Goal: Entertainment & Leisure: Consume media (video, audio)

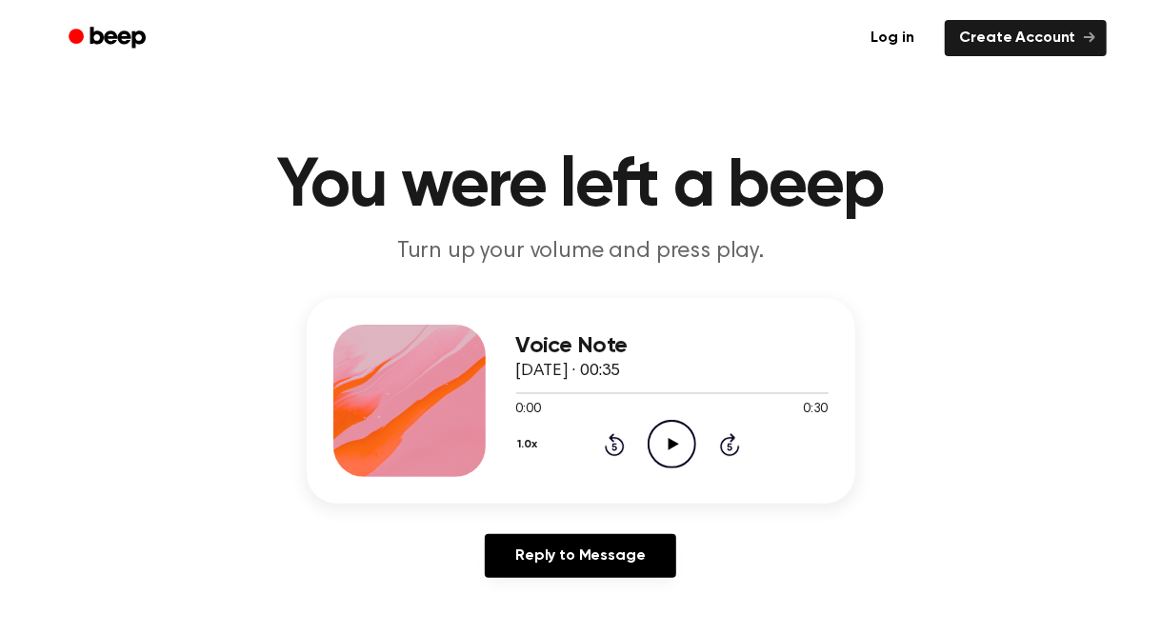
click at [668, 447] on icon at bounding box center [673, 444] width 10 height 12
click at [618, 448] on icon "Rewind 5 seconds" at bounding box center [614, 444] width 21 height 25
click at [680, 427] on icon "Pause Audio" at bounding box center [671, 444] width 49 height 49
click at [536, 392] on div at bounding box center [549, 393] width 67 height 2
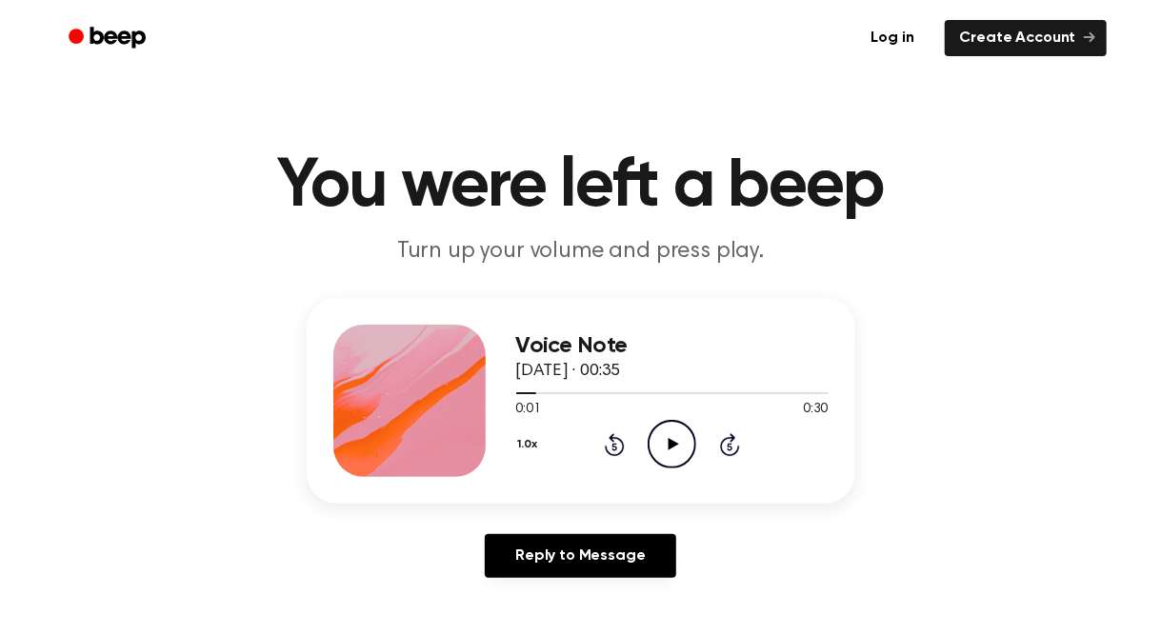
click at [678, 445] on icon at bounding box center [673, 444] width 10 height 12
click at [670, 443] on icon at bounding box center [671, 444] width 9 height 12
click at [670, 443] on icon at bounding box center [673, 444] width 10 height 12
click at [670, 443] on icon at bounding box center [671, 444] width 9 height 12
click at [683, 448] on icon "Play Audio" at bounding box center [671, 444] width 49 height 49
